Goal: Find specific page/section: Find specific page/section

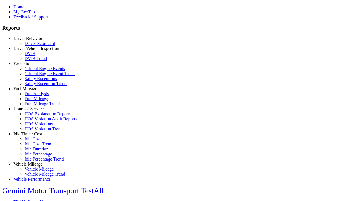
click at [32, 66] on link "Exceptions" at bounding box center [23, 63] width 20 height 5
click at [36, 71] on link "Critical Engine Events" at bounding box center [45, 68] width 40 height 5
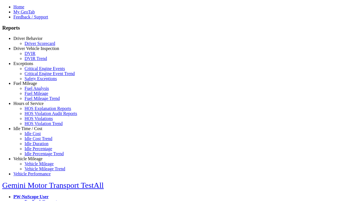
scroll to position [1, 0]
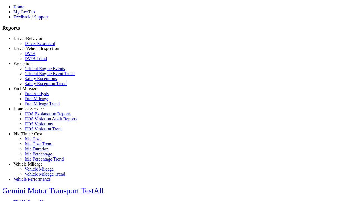
type input "**********"
